Goal: Navigation & Orientation: Find specific page/section

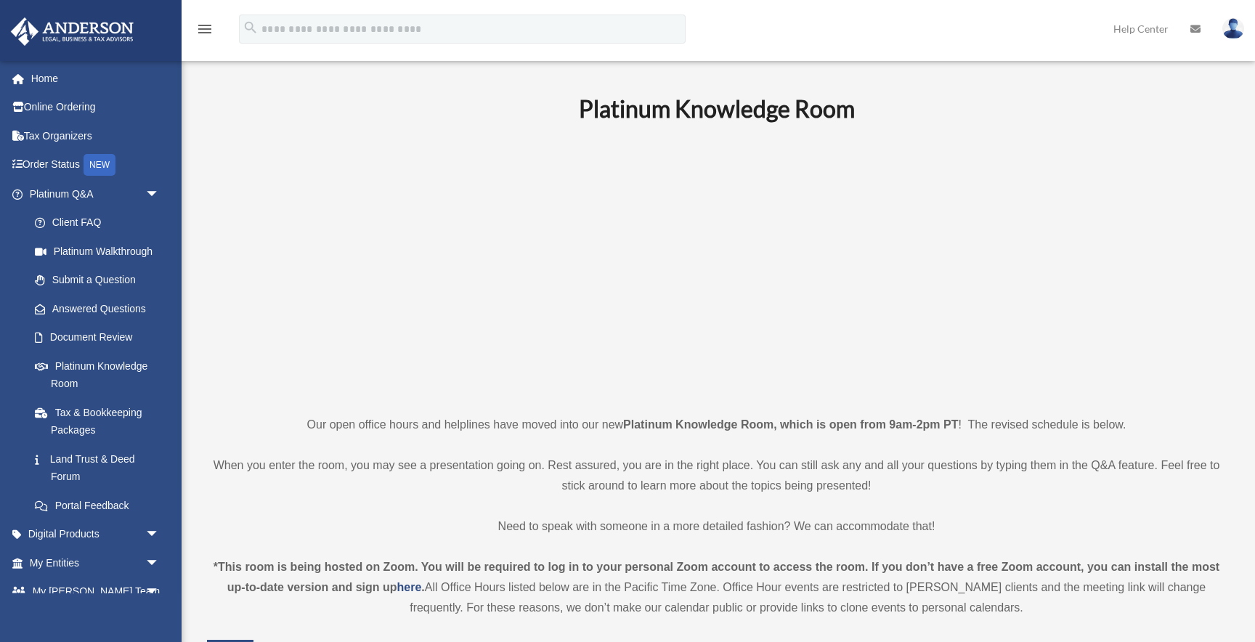
scroll to position [480, 0]
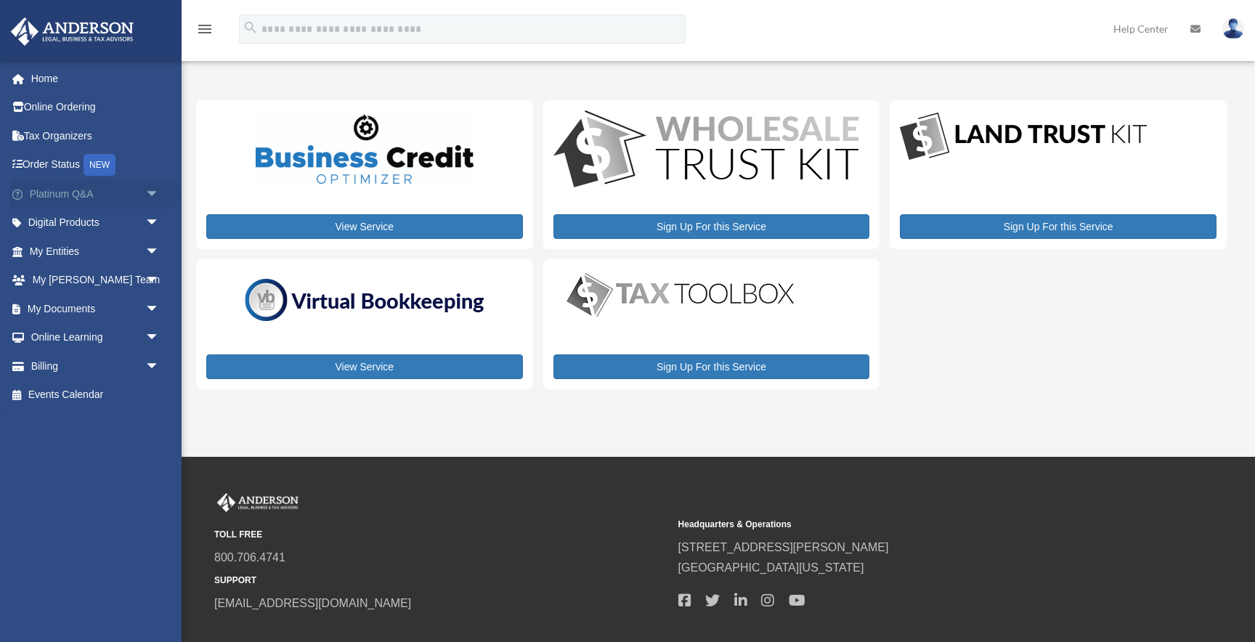
click at [152, 192] on span "arrow_drop_down" at bounding box center [159, 194] width 29 height 30
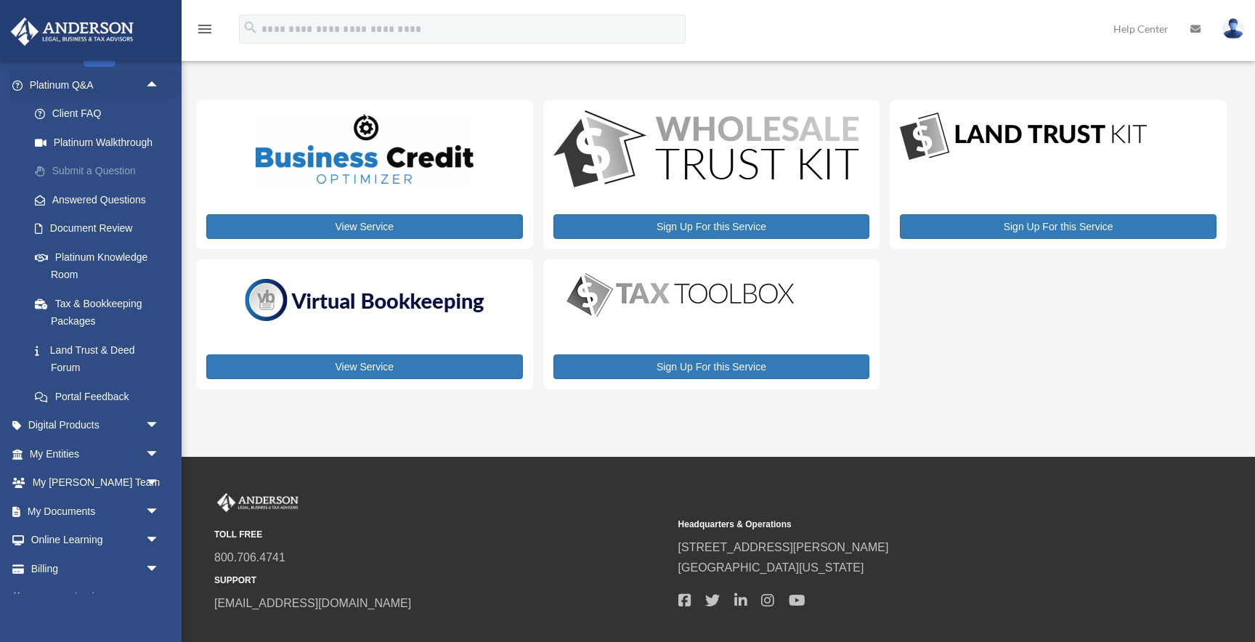
scroll to position [131, 0]
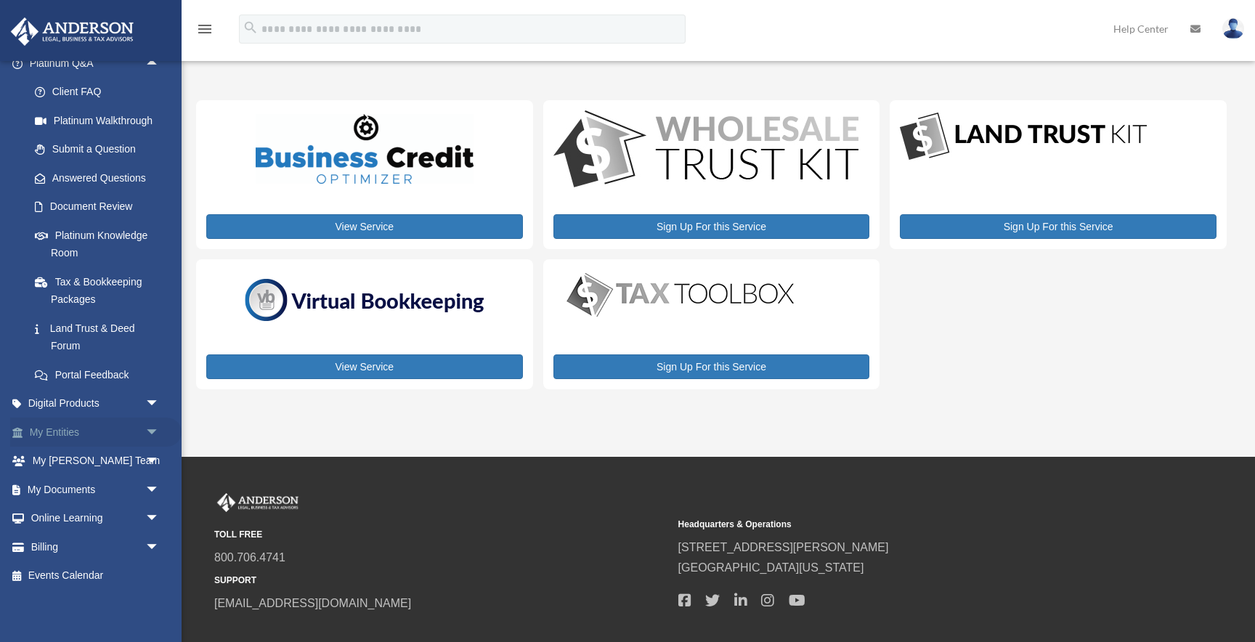
click at [150, 428] on span "arrow_drop_down" at bounding box center [159, 432] width 29 height 30
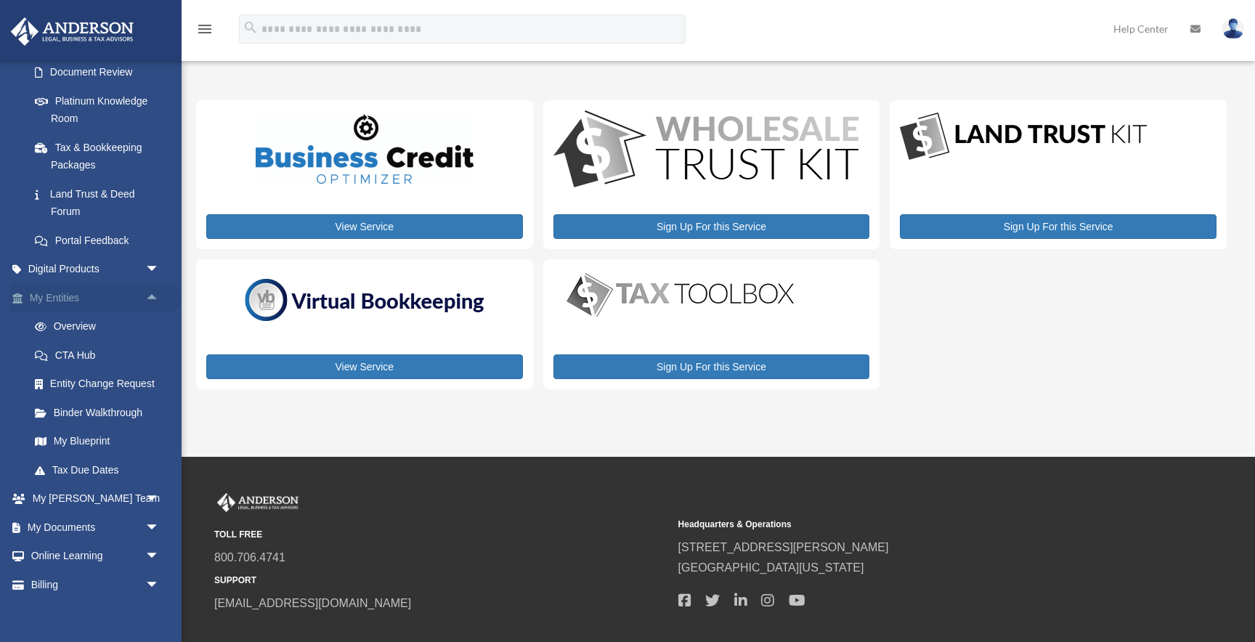
scroll to position [303, 0]
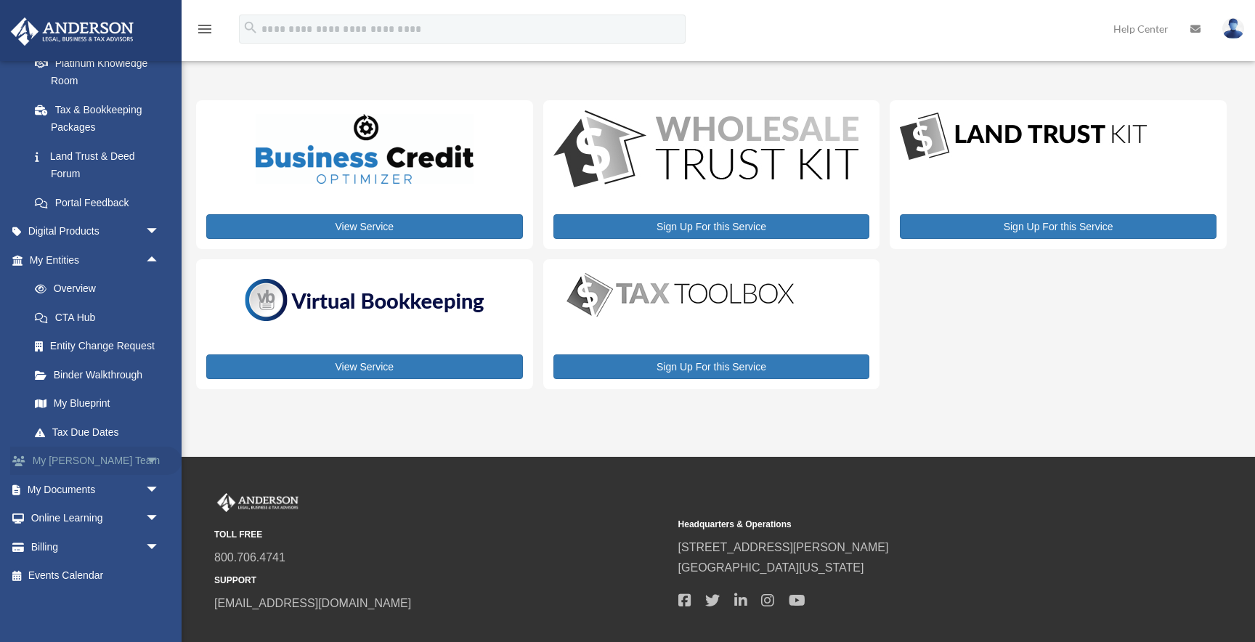
click at [150, 457] on span "arrow_drop_down" at bounding box center [159, 461] width 29 height 30
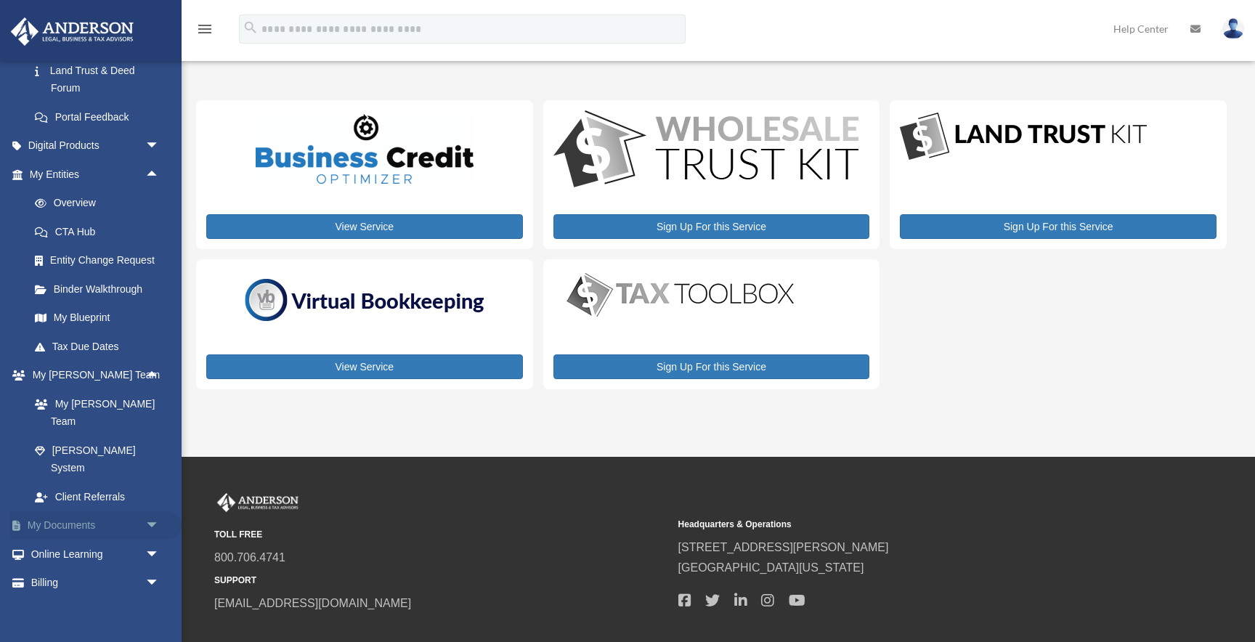
click at [153, 511] on span "arrow_drop_down" at bounding box center [159, 526] width 29 height 30
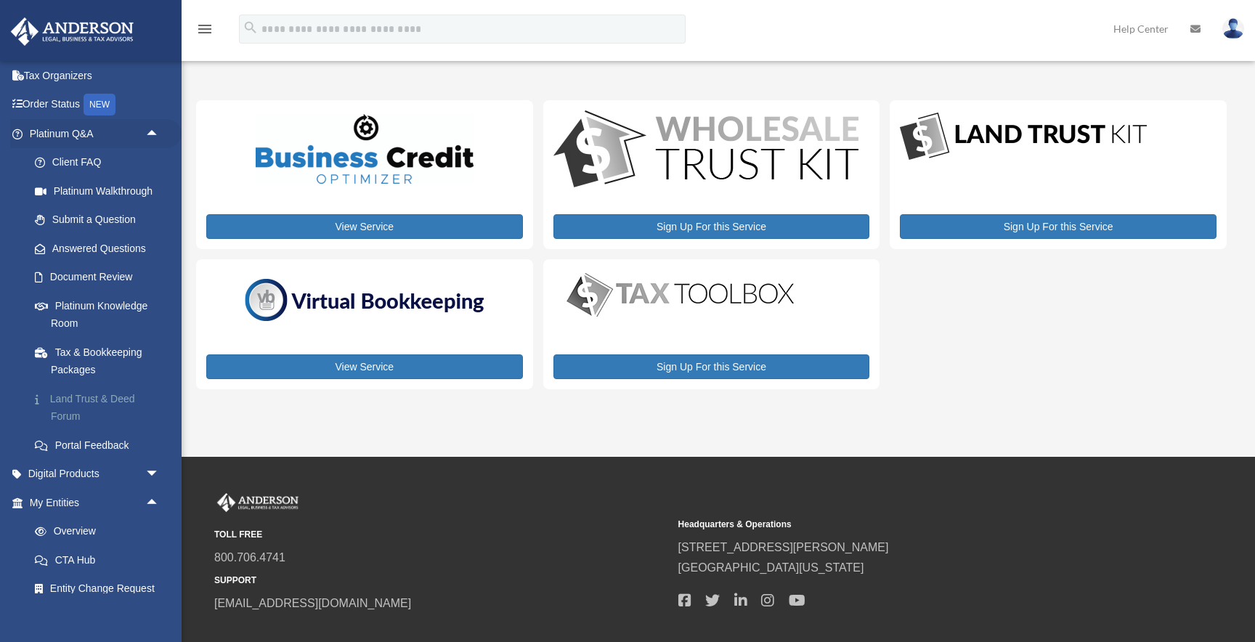
scroll to position [59, 0]
click at [104, 222] on link "Submit a Question" at bounding box center [100, 221] width 161 height 29
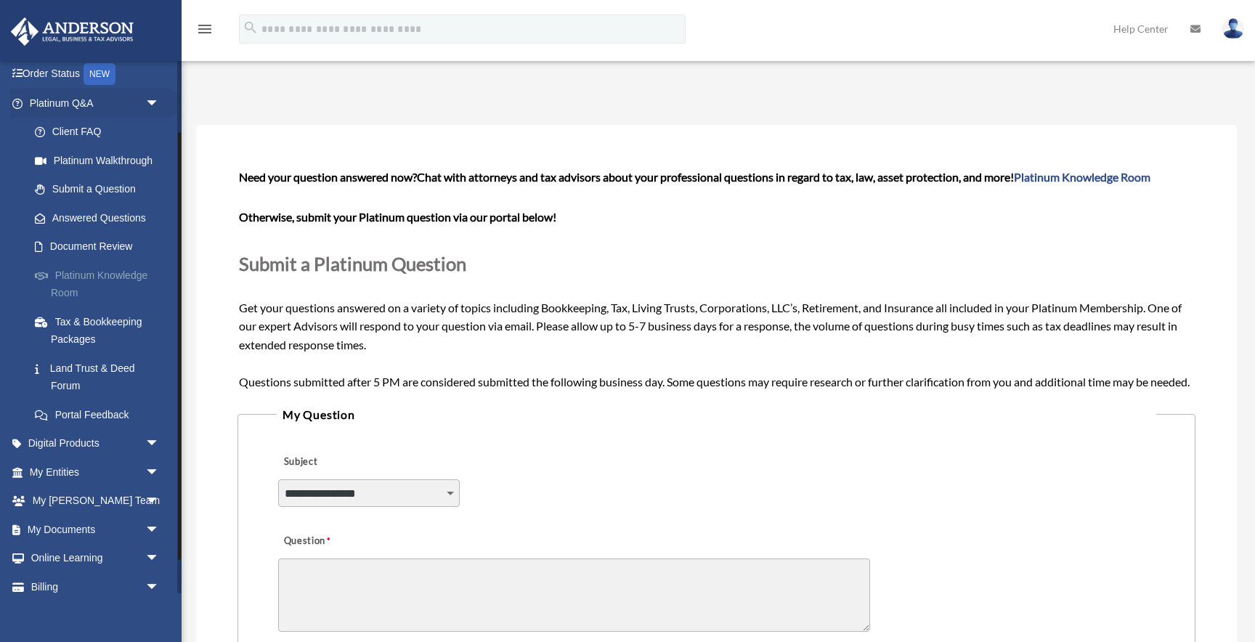
scroll to position [92, 0]
click at [152, 465] on span "arrow_drop_down" at bounding box center [159, 471] width 29 height 30
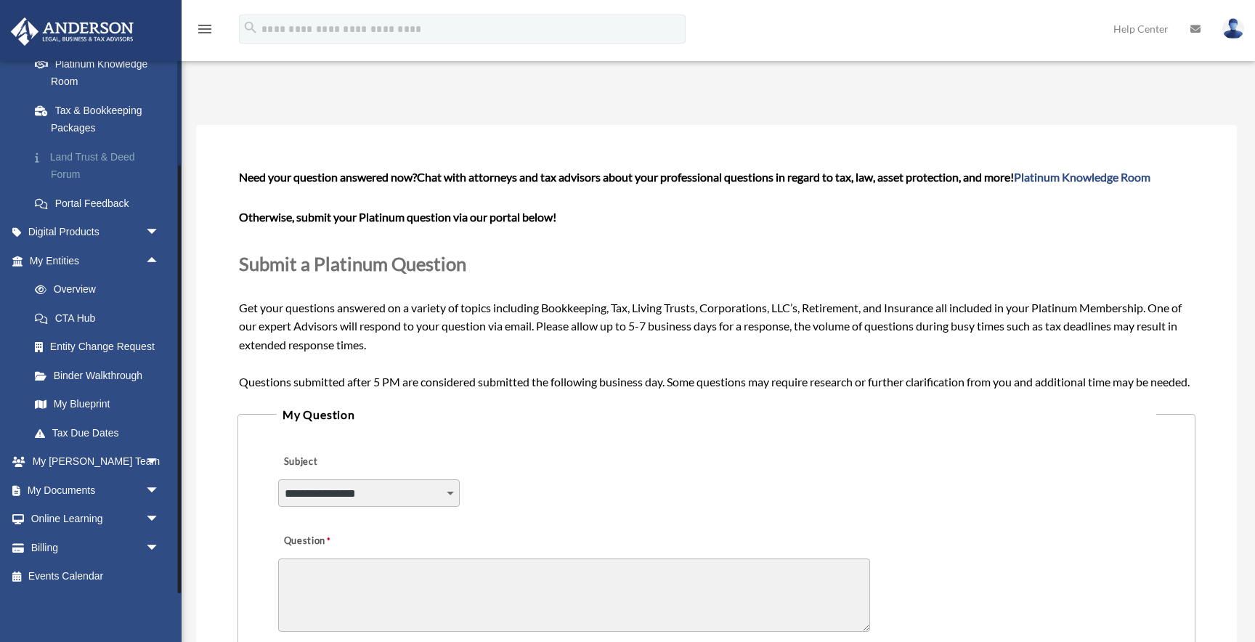
scroll to position [295, 0]
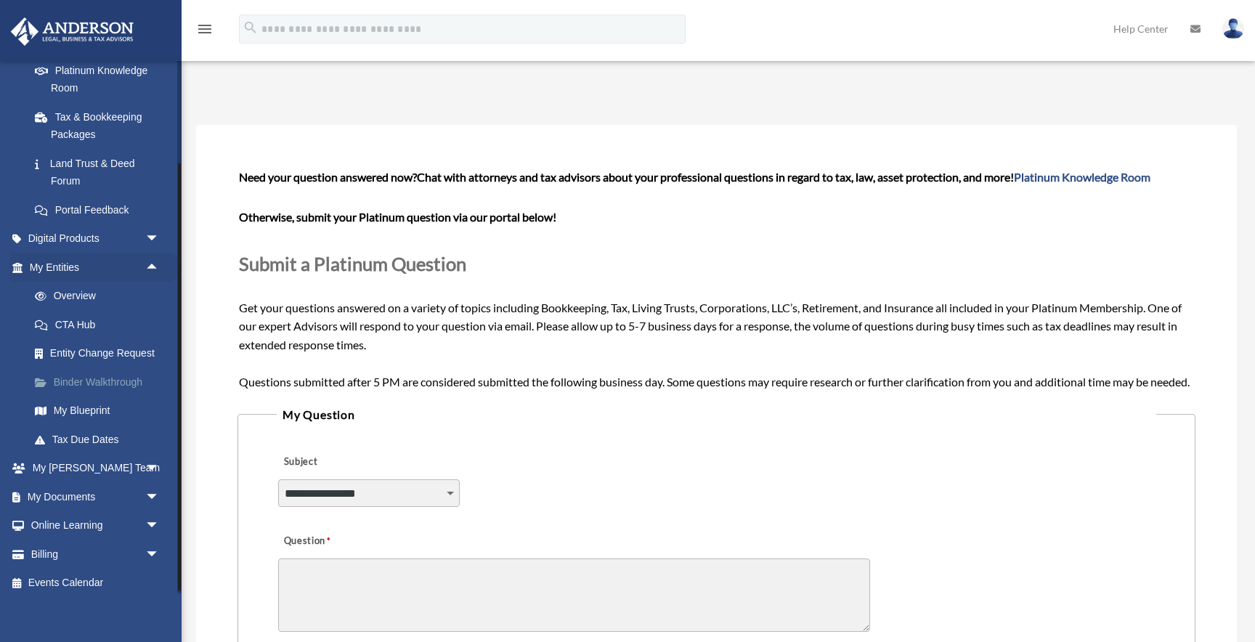
click at [93, 386] on link "Binder Walkthrough" at bounding box center [100, 381] width 161 height 29
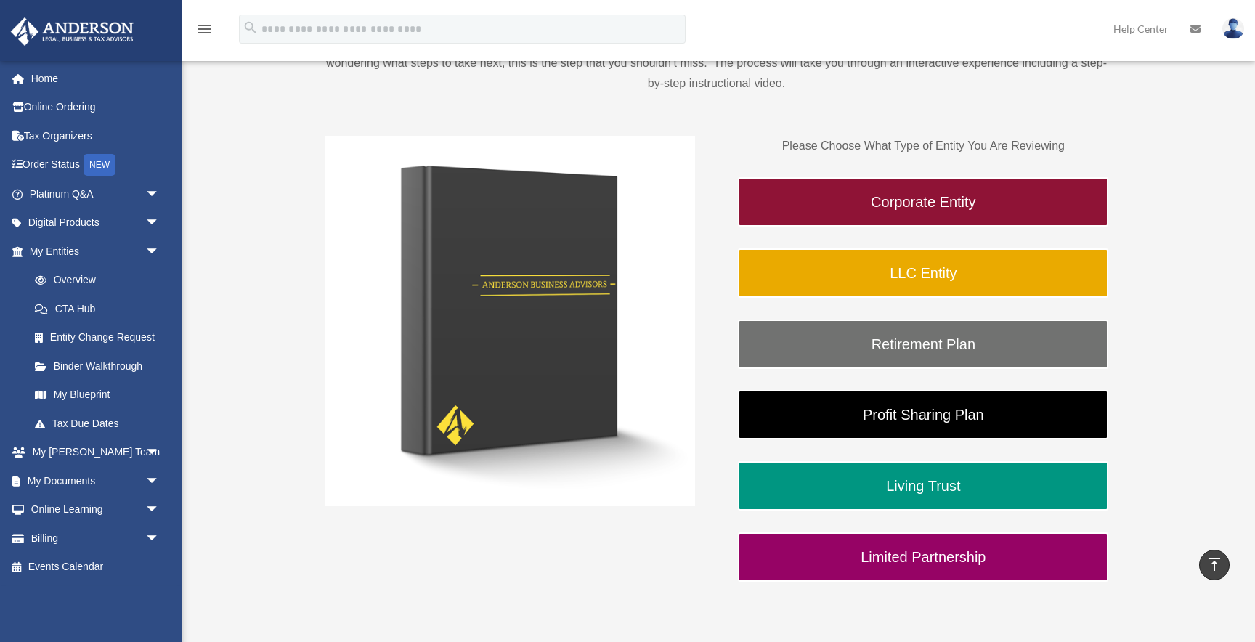
scroll to position [180, 0]
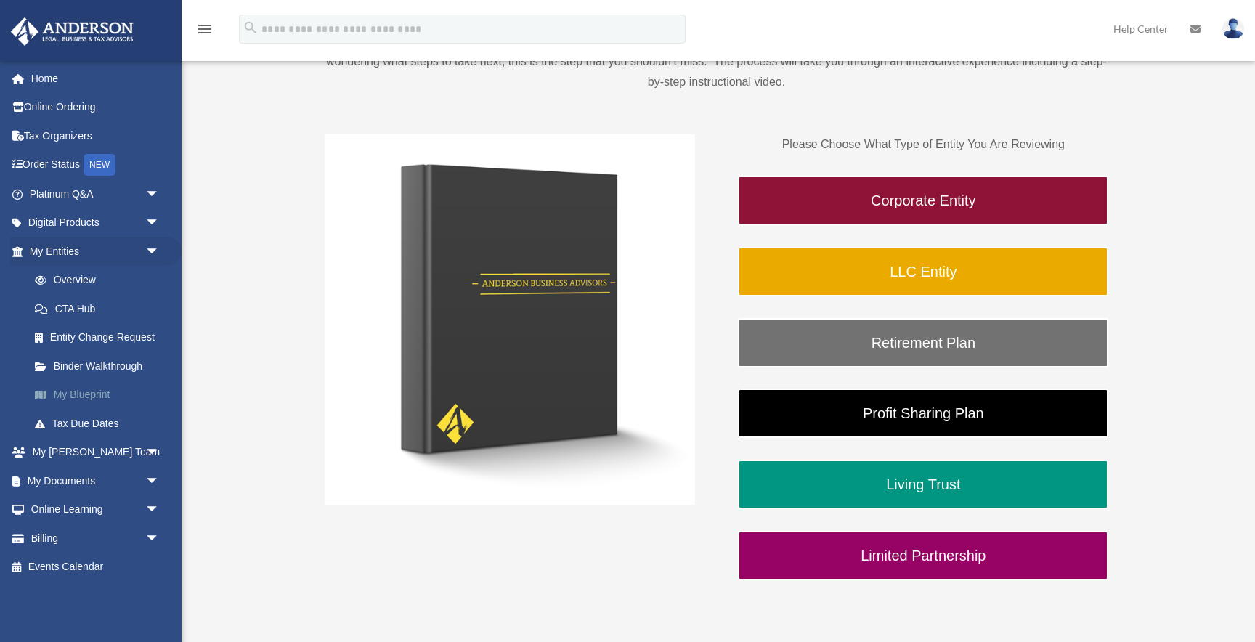
click at [97, 389] on link "My Blueprint" at bounding box center [100, 394] width 161 height 29
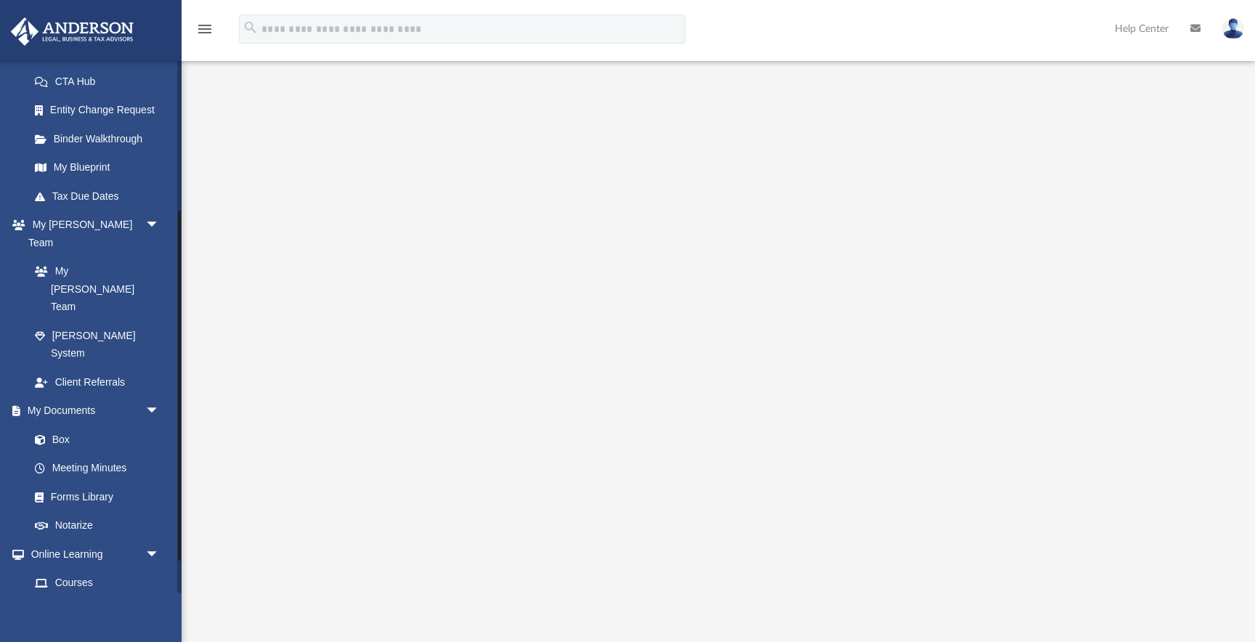
scroll to position [242, 0]
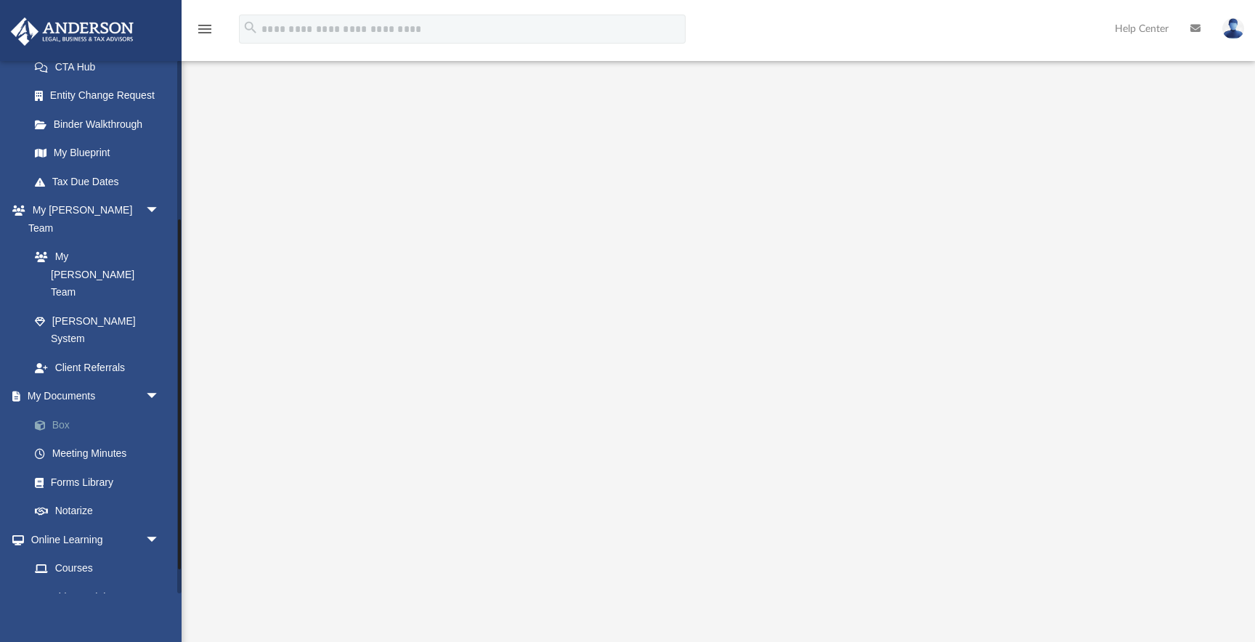
click at [72, 410] on link "Box" at bounding box center [100, 424] width 161 height 29
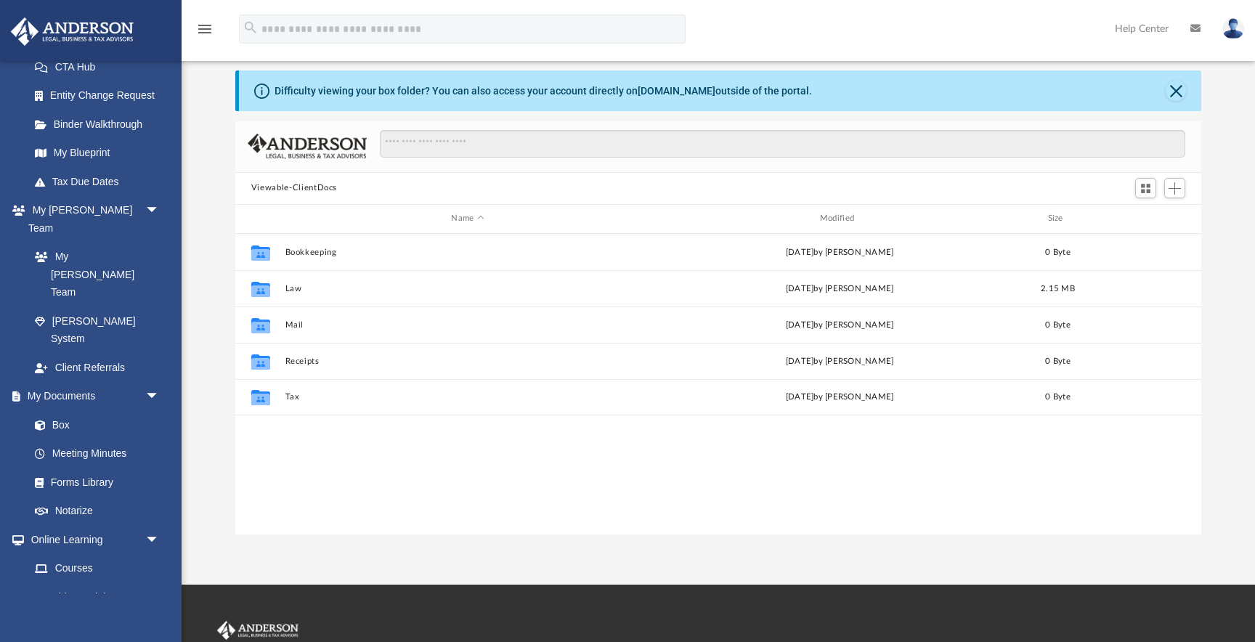
scroll to position [330, 966]
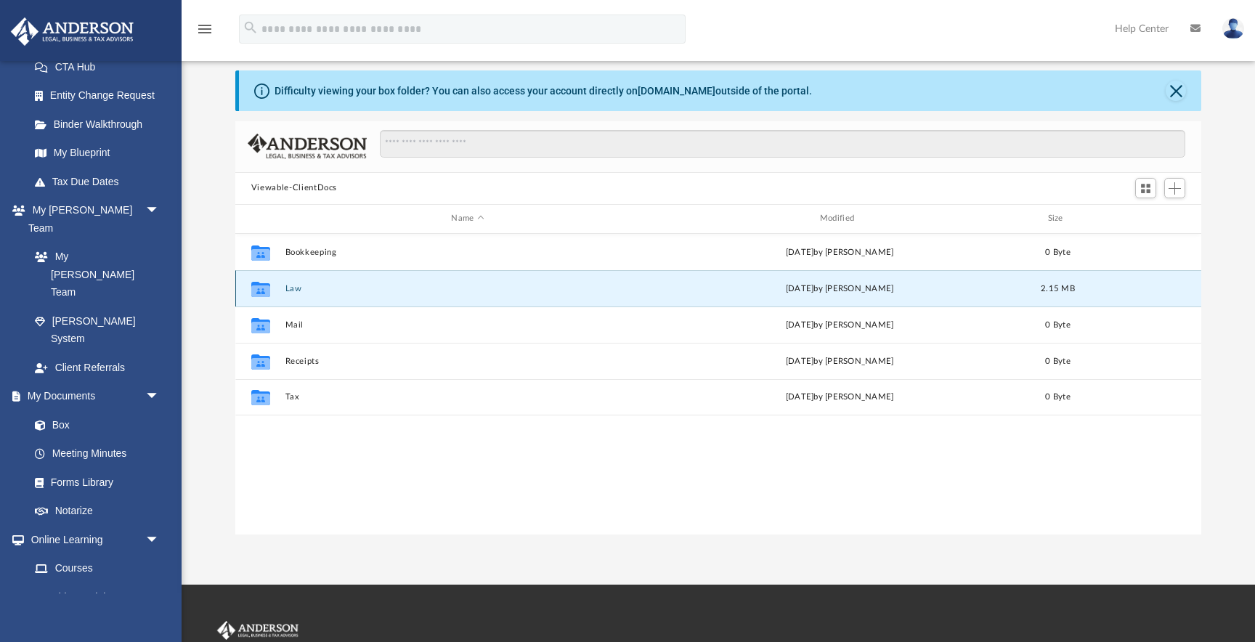
click at [295, 286] on button "Law" at bounding box center [467, 288] width 365 height 9
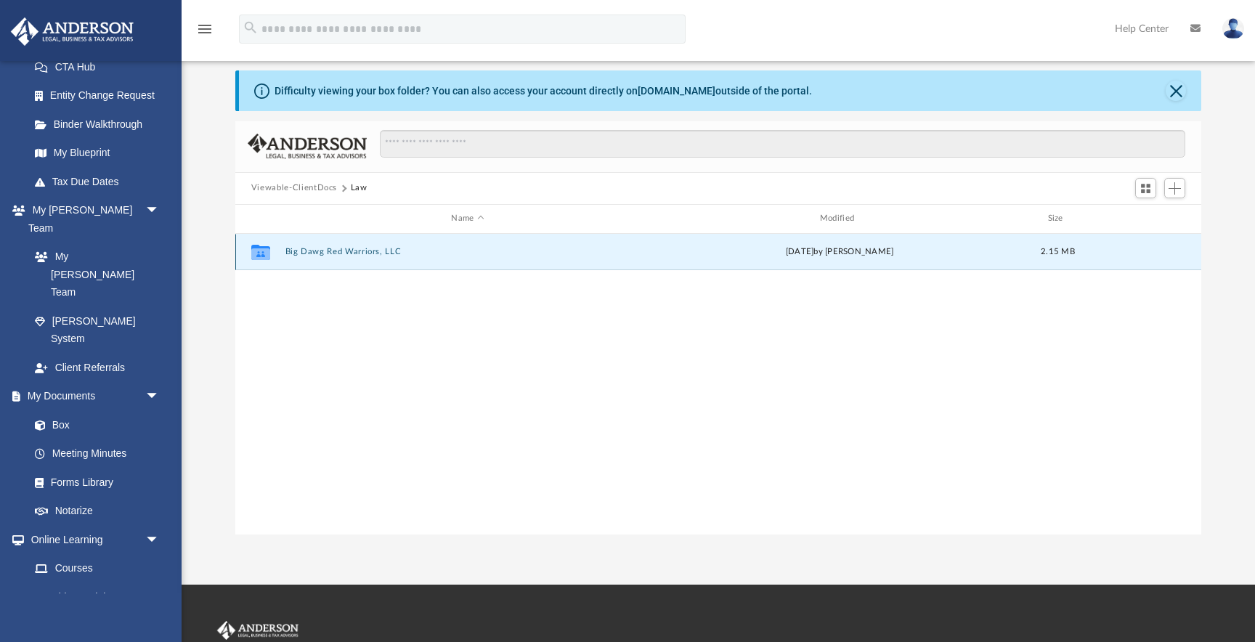
click at [343, 247] on button "Big Dawg Red Warriors, LLC" at bounding box center [467, 251] width 365 height 9
click at [319, 248] on button "Initial Docs" at bounding box center [467, 251] width 365 height 9
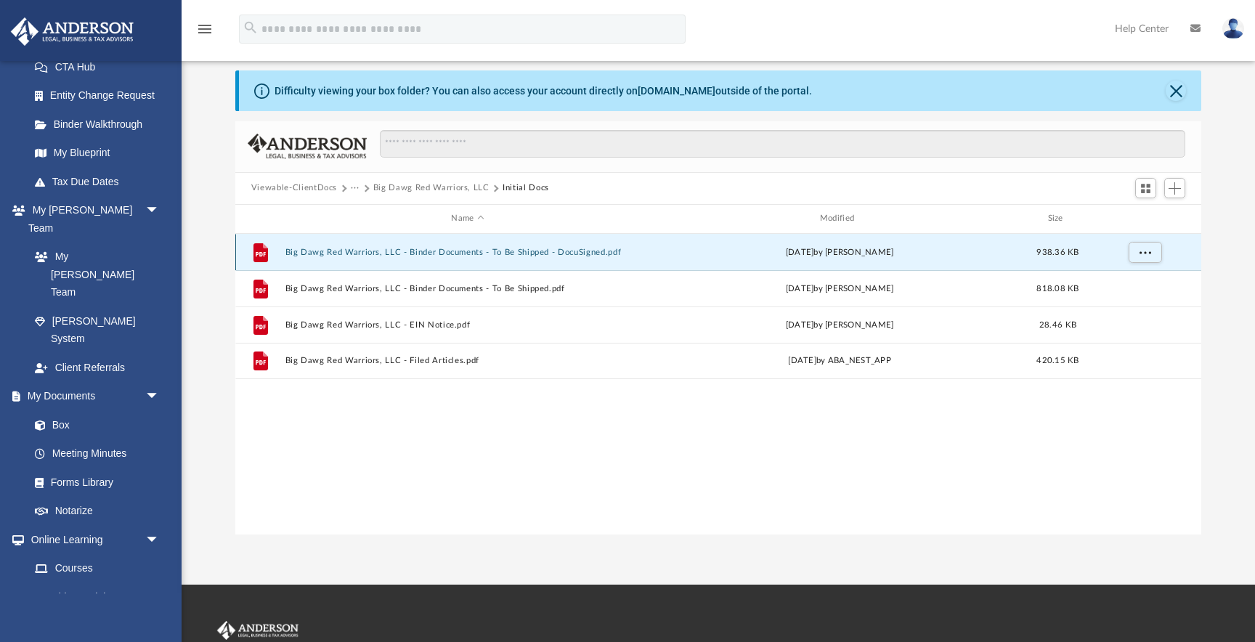
click at [523, 252] on button "Big Dawg Red Warriors, LLC - Binder Documents - To Be Shipped - DocuSigned.pdf" at bounding box center [467, 252] width 365 height 9
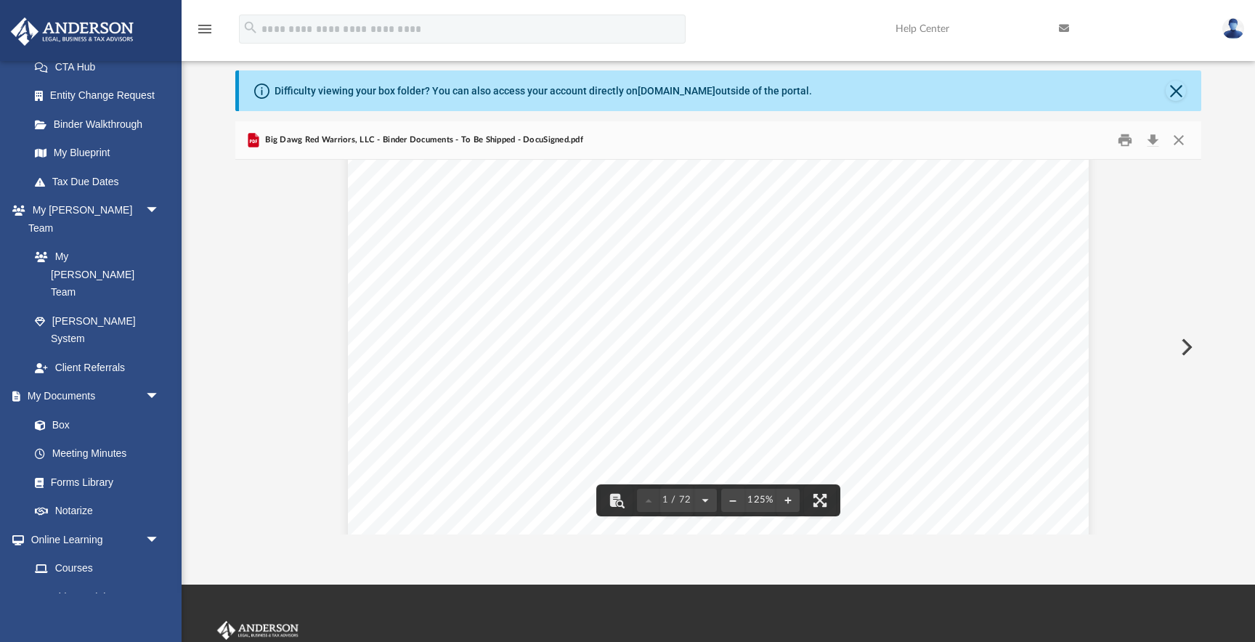
scroll to position [0, 0]
click at [1177, 90] on button "Close" at bounding box center [1175, 91] width 20 height 20
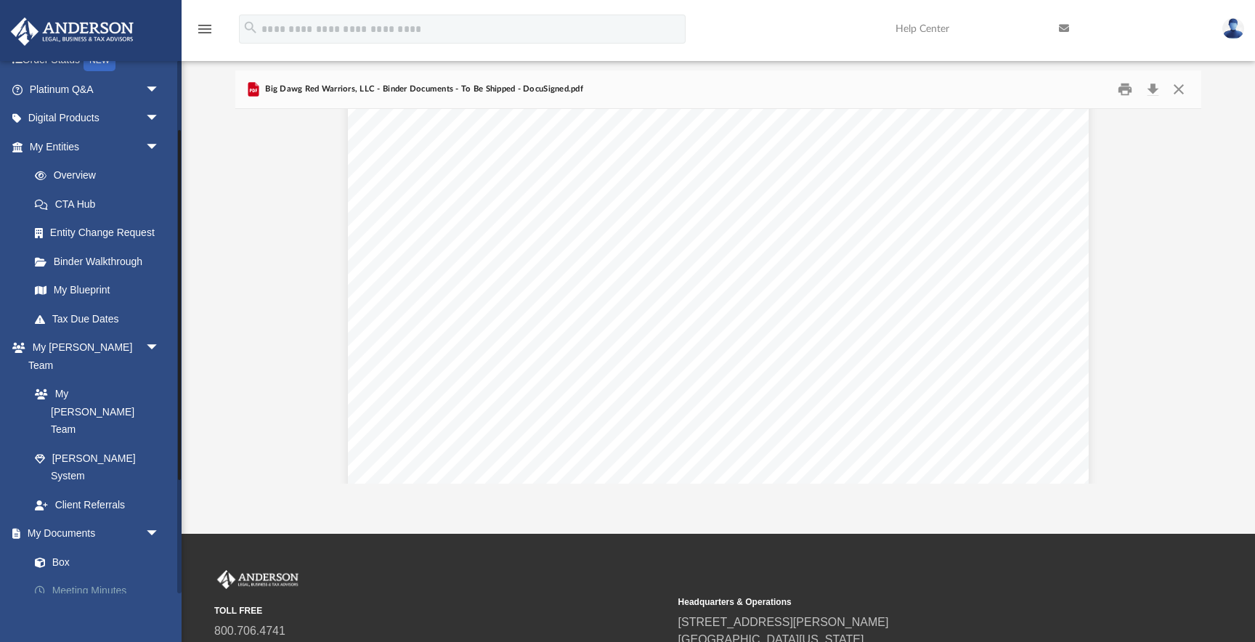
scroll to position [73, 0]
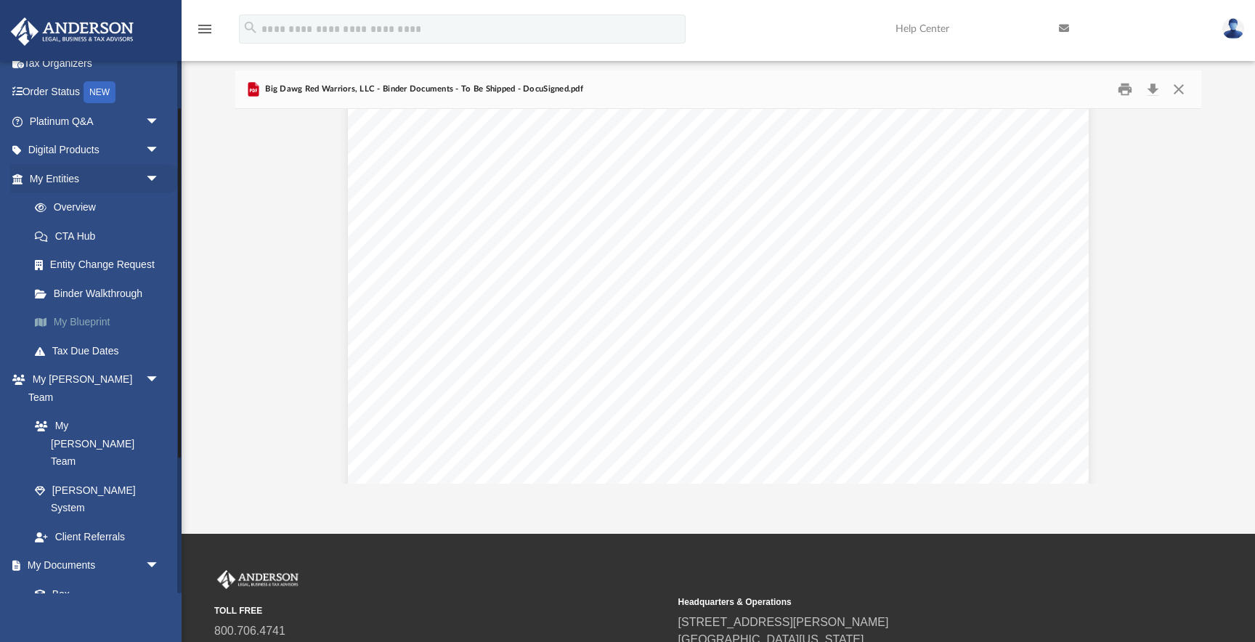
click at [97, 322] on link "My Blueprint" at bounding box center [100, 322] width 161 height 29
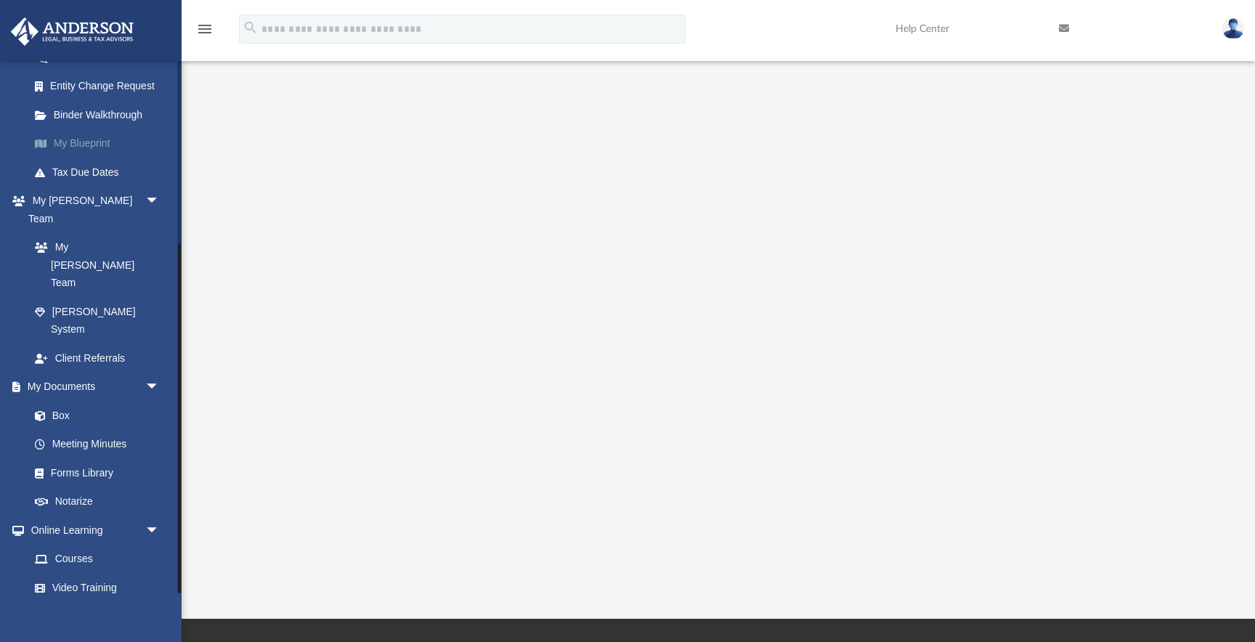
scroll to position [278, 0]
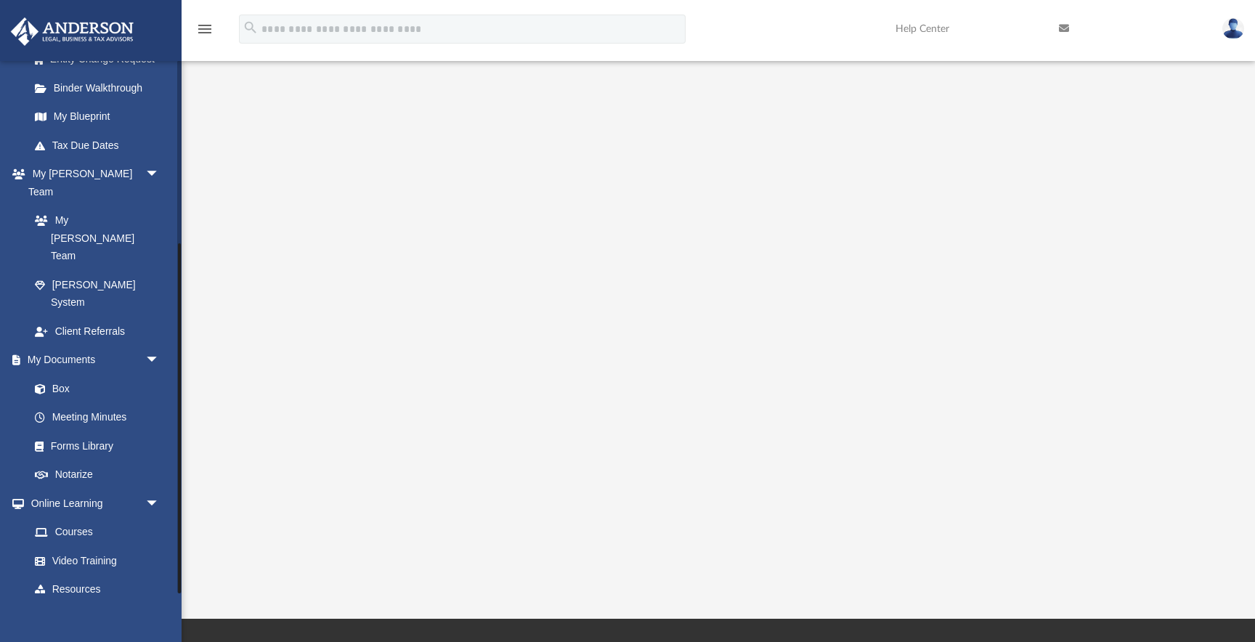
click at [79, 603] on link "Billing arrow_drop_down" at bounding box center [95, 617] width 171 height 29
click at [151, 603] on span "arrow_drop_down" at bounding box center [159, 618] width 29 height 30
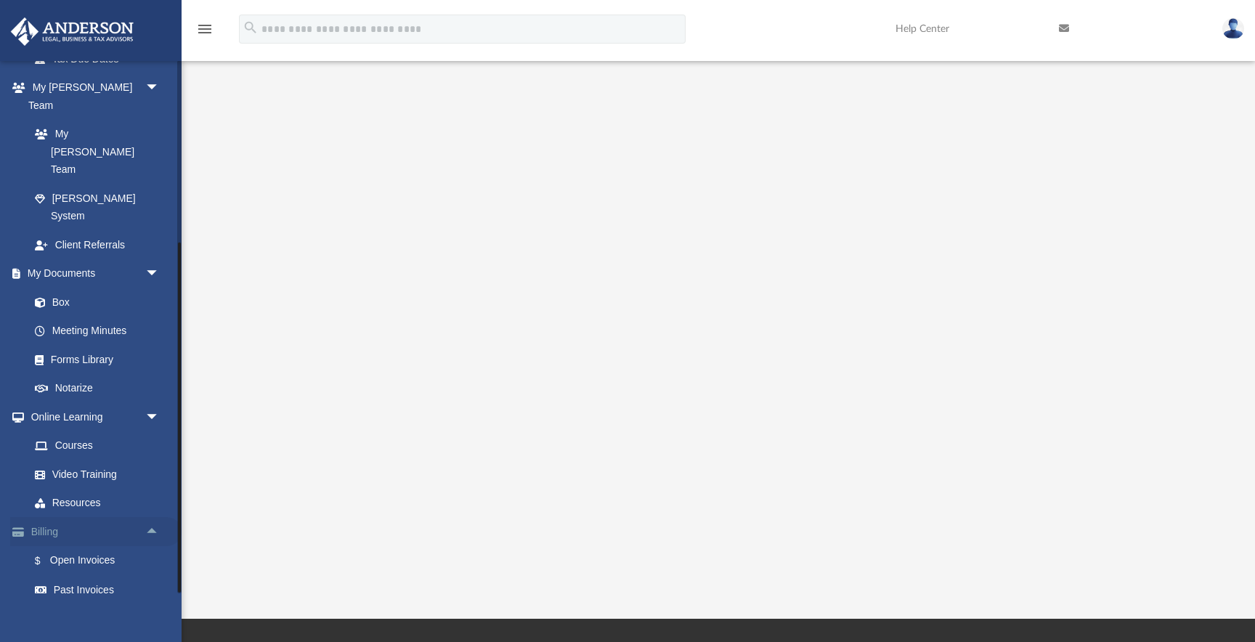
scroll to position [363, 0]
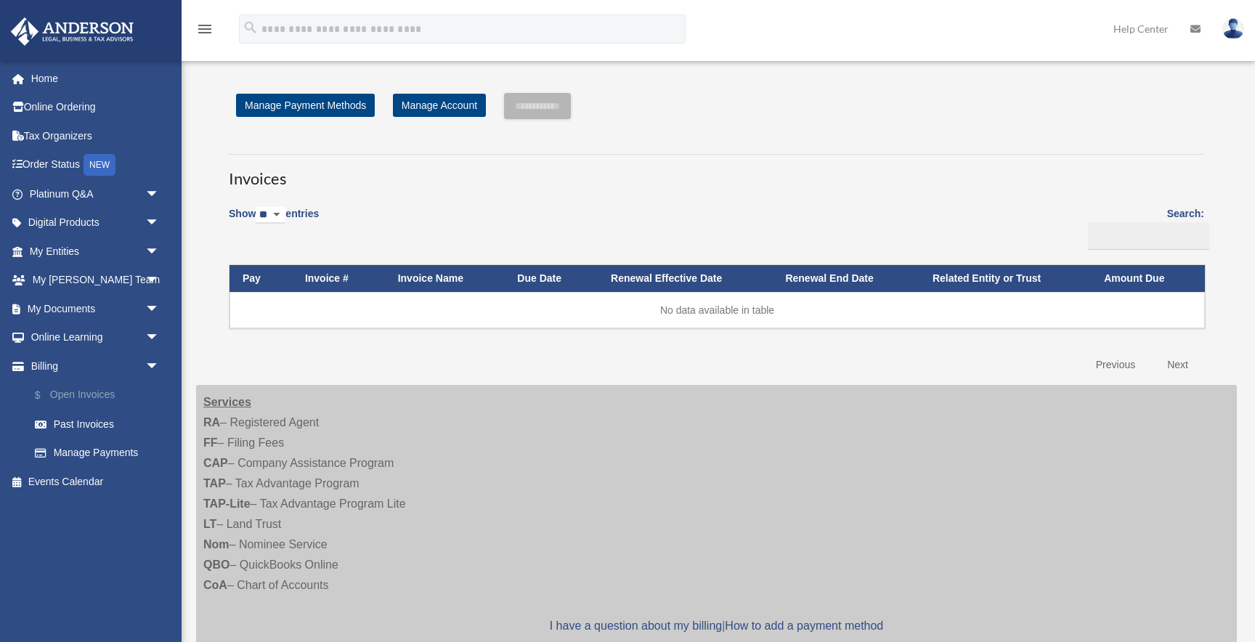
click at [102, 396] on link "$ Open Invoices" at bounding box center [100, 395] width 161 height 30
click at [145, 360] on span "arrow_drop_down" at bounding box center [159, 366] width 29 height 30
click at [147, 305] on span "arrow_drop_down" at bounding box center [159, 309] width 29 height 30
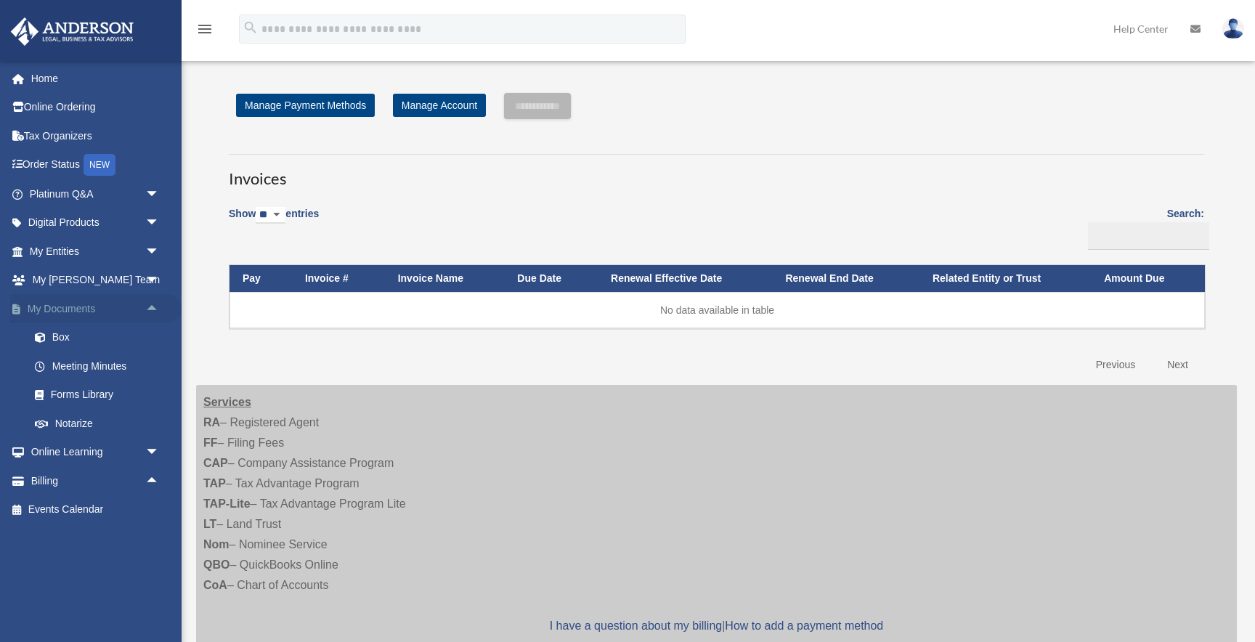
click at [147, 305] on span "arrow_drop_up" at bounding box center [159, 309] width 29 height 30
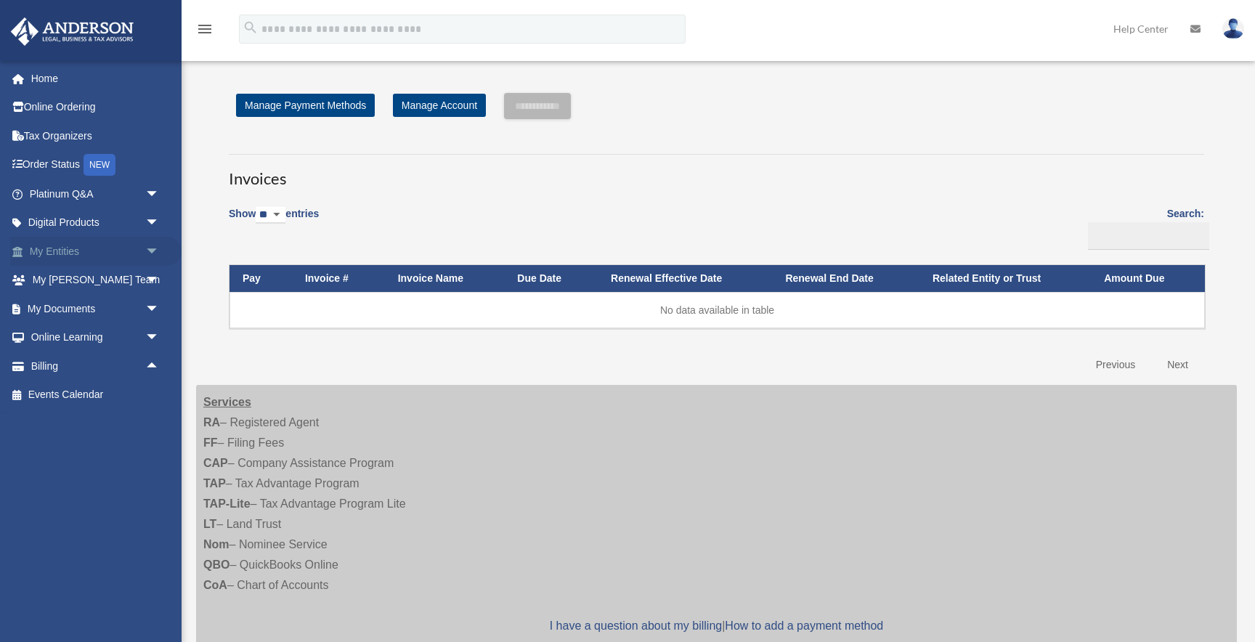
click at [157, 253] on span "arrow_drop_down" at bounding box center [159, 252] width 29 height 30
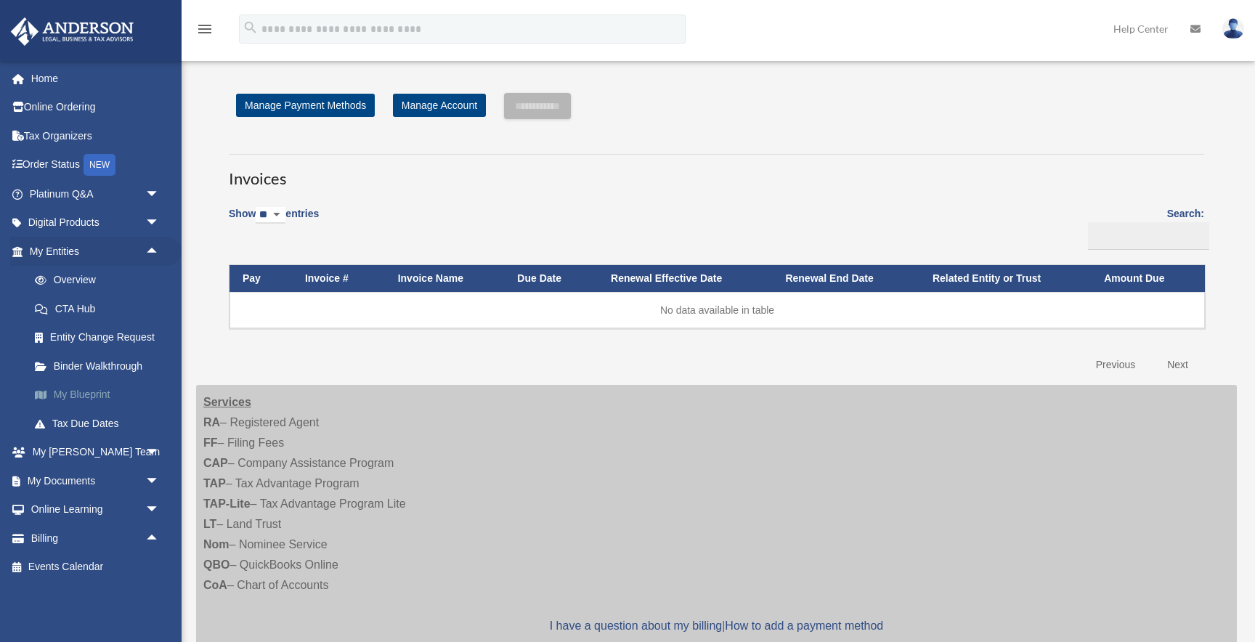
click at [95, 395] on link "My Blueprint" at bounding box center [100, 394] width 161 height 29
